Goal: Register for event/course

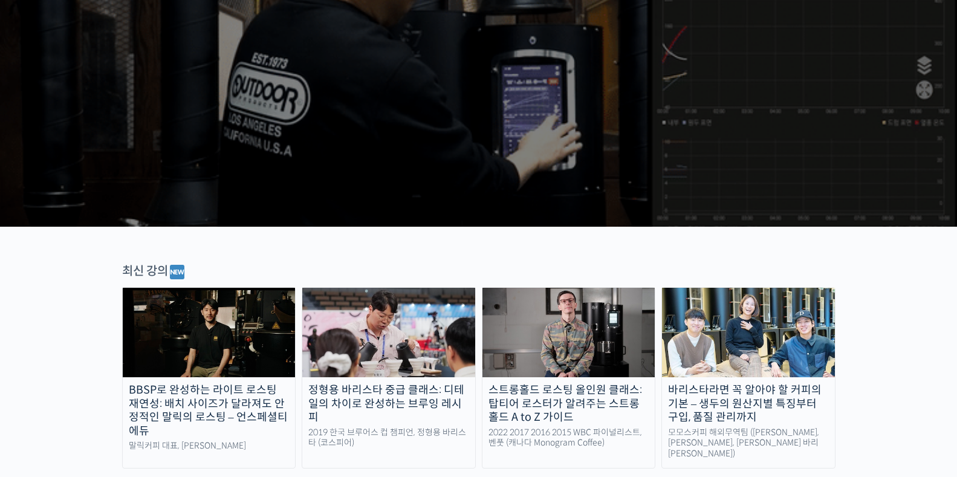
scroll to position [302, 0]
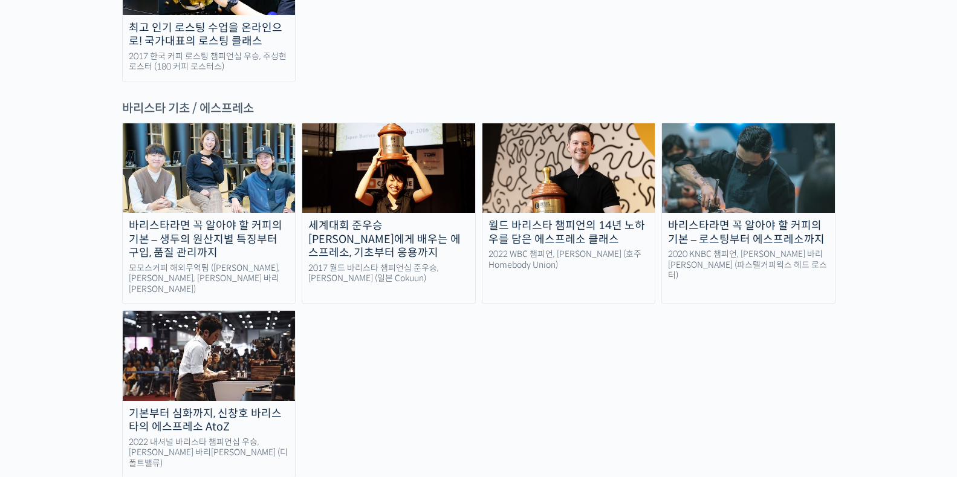
scroll to position [1511, 0]
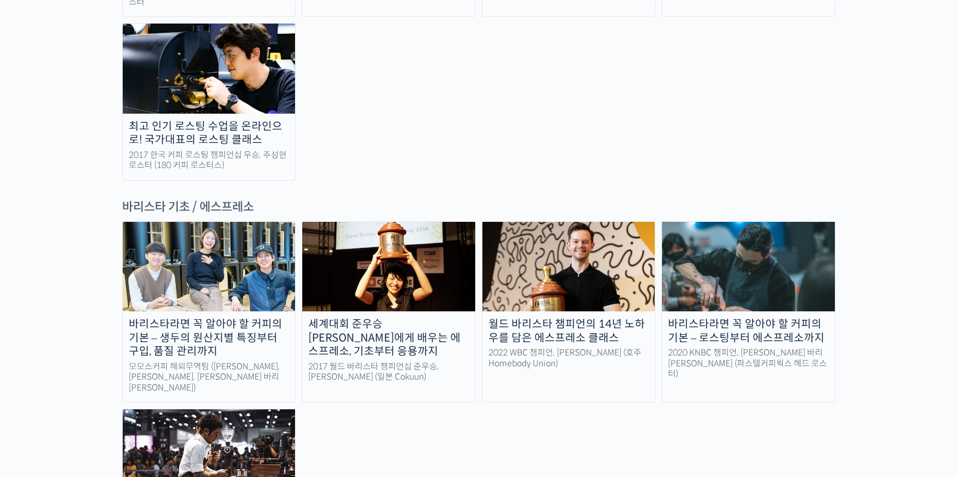
click at [205, 222] on img at bounding box center [209, 266] width 173 height 89
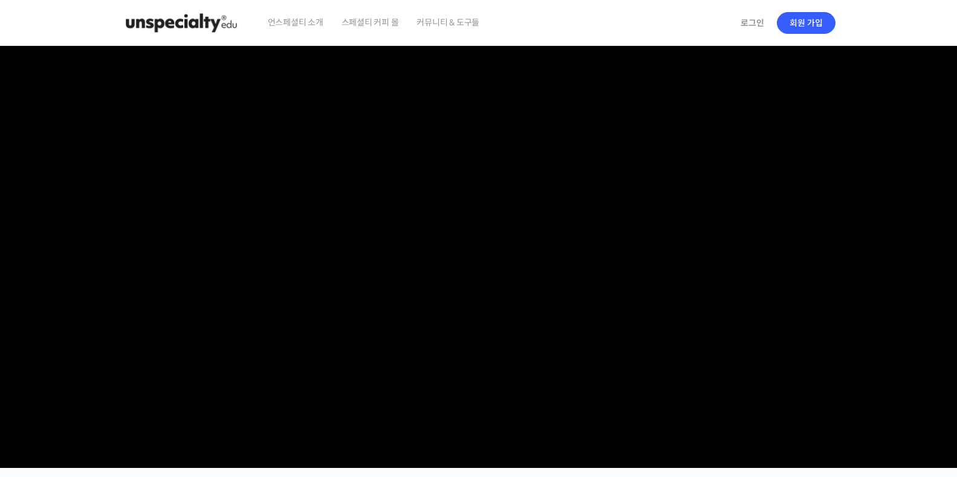
click at [38, 246] on section at bounding box center [478, 257] width 957 height 422
